Goal: Check status: Check status

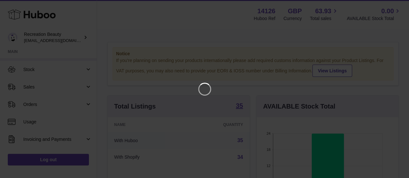
scroll to position [101, 144]
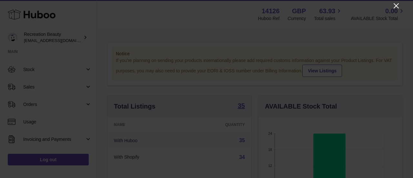
click at [395, 5] on icon "Close" at bounding box center [397, 6] width 8 height 8
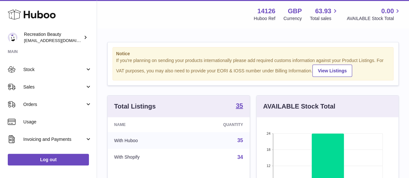
scroll to position [322904, 322863]
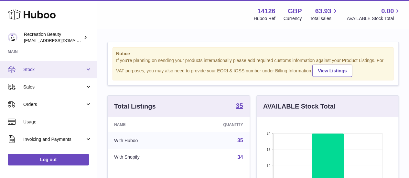
click at [50, 73] on link "Stock" at bounding box center [48, 69] width 97 height 17
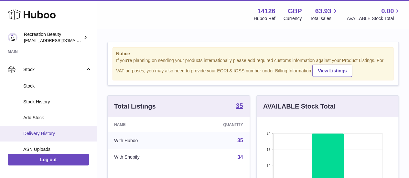
click at [51, 131] on span "Delivery History" at bounding box center [57, 133] width 68 height 6
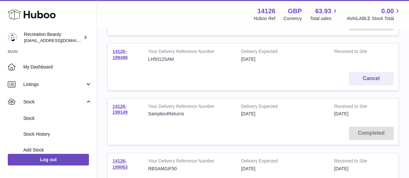
scroll to position [162, 0]
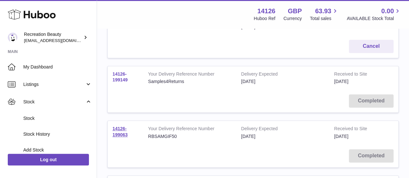
click at [123, 78] on link "14126-199149" at bounding box center [119, 76] width 15 height 11
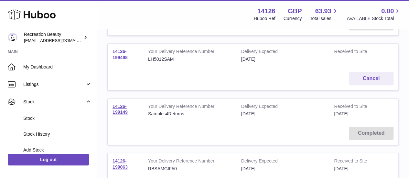
click at [118, 55] on link "14126-199498" at bounding box center [119, 54] width 15 height 11
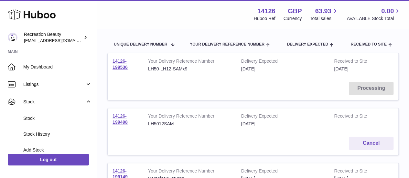
scroll to position [65, 0]
click at [121, 66] on link "14126-199536" at bounding box center [119, 63] width 15 height 11
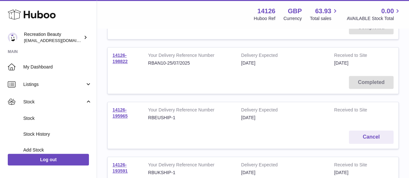
scroll to position [291, 0]
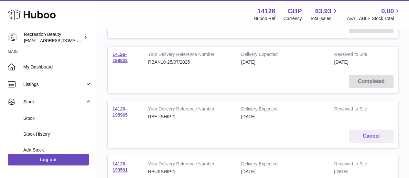
click at [114, 112] on link "14126-195965" at bounding box center [119, 111] width 15 height 11
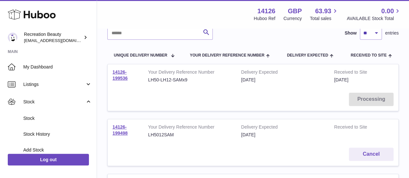
scroll to position [32, 0]
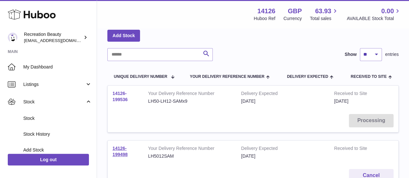
click at [124, 100] on link "14126-199536" at bounding box center [119, 96] width 15 height 11
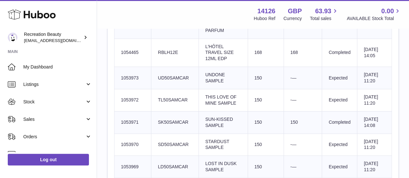
scroll to position [323, 0]
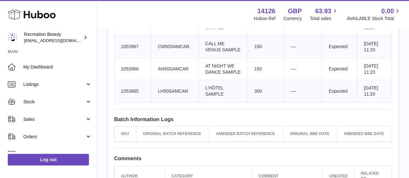
scroll to position [420, 0]
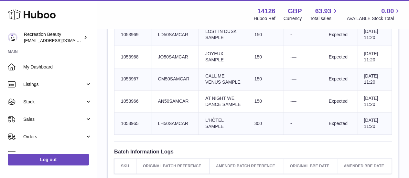
click at [131, 129] on td "Huboo SKU Number 1053965" at bounding box center [132, 123] width 37 height 22
copy td "1053965"
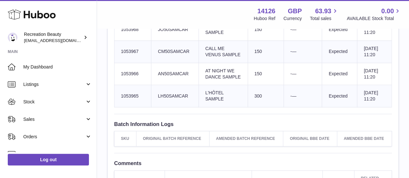
scroll to position [452, 0]
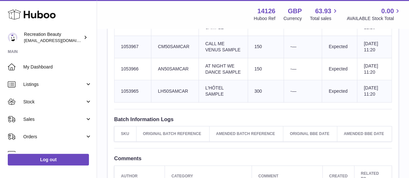
copy td "1053965"
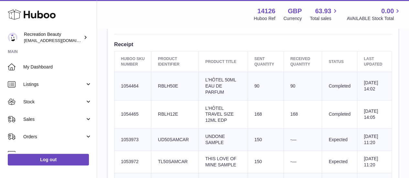
scroll to position [258, 0]
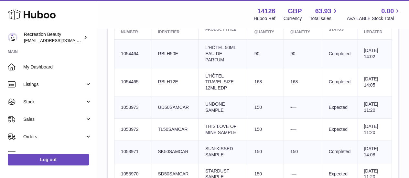
click at [129, 148] on td "Huboo SKU Number 1053971" at bounding box center [132, 152] width 37 height 22
copy td "1053971"
drag, startPoint x: 190, startPoint y: 150, endPoint x: 157, endPoint y: 150, distance: 32.6
click at [157, 150] on td "Client Identifier SK50SAMCAR" at bounding box center [174, 152] width 47 height 22
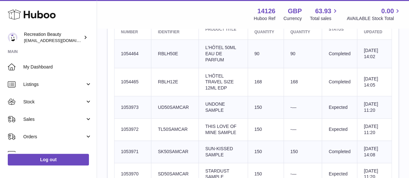
copy td "SK50SAMCAR"
